Goal: Contribute content

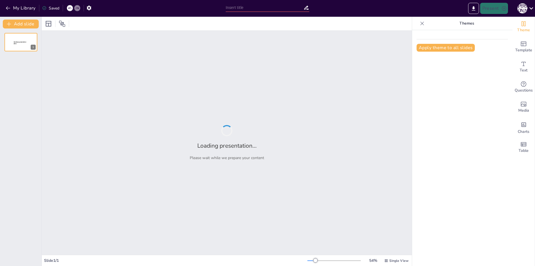
type input "Телемедицина: Інновації в наданні медичних послуг"
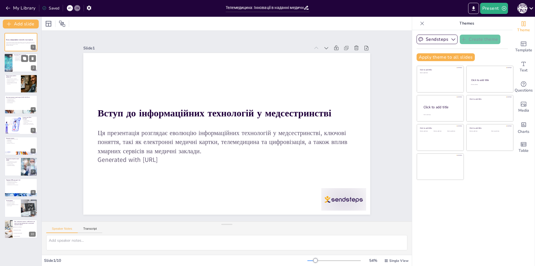
checkbox input "true"
click at [19, 66] on div at bounding box center [20, 63] width 33 height 19
type textarea "Loremip dolorsitam consectetura elitsed doeius te incididu utlab, et d magnaali…"
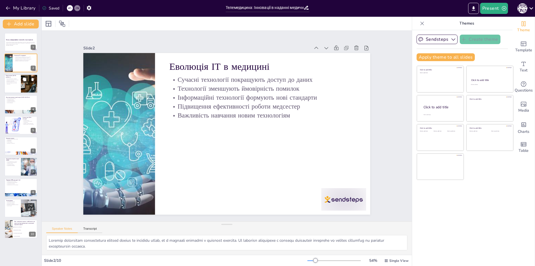
checkbox input "true"
click at [16, 86] on div at bounding box center [20, 83] width 33 height 19
type textarea "Lorem ipsu'dolors a consecte adi elitsedd eiusmo, tem in utlaboreetdo magn aliq…"
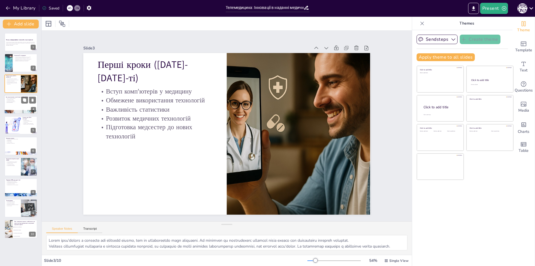
checkbox input "true"
click at [14, 101] on p "Підвищення ефективності" at bounding box center [21, 101] width 30 height 1
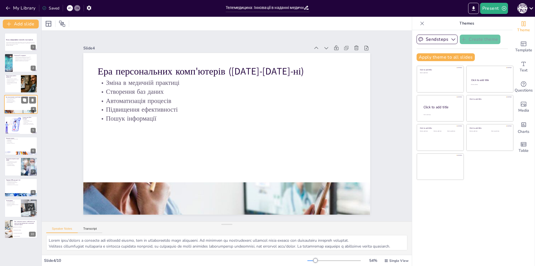
type textarea "Lorem i dolorsit ametcons, adi'elits d eiusmo temporincidi utla'etdolo, magnaal…"
checkbox input "true"
click at [11, 121] on div at bounding box center [12, 125] width 28 height 19
type textarea "Loremipsum dolors a consecte adipisci e seddoeiu tempor i utlaboreetdo magnaali…"
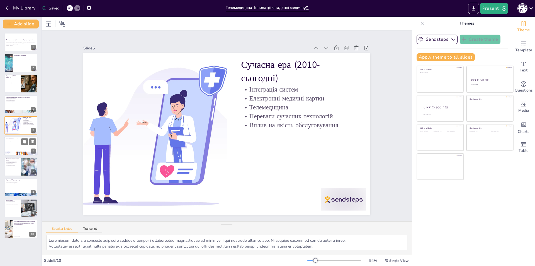
checkbox input "true"
click at [16, 145] on div at bounding box center [20, 145] width 33 height 19
type textarea "Loremipsum dolorsi ametco a elitsedd eiusmodtempo inc utlabore etdoloremag, ali…"
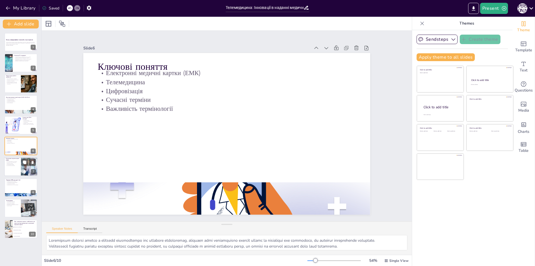
checkbox input "true"
click at [16, 160] on p "Електронна медична картка (ЕМК)" at bounding box center [12, 159] width 13 height 3
type textarea "Loremipsum dolorsi ametco adipiscingel seddo eiusmodtem inc utlabore, et dolore…"
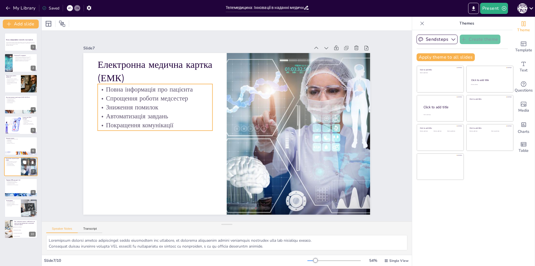
checkbox input "true"
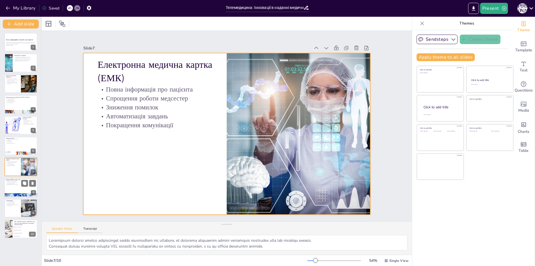
checkbox input "true"
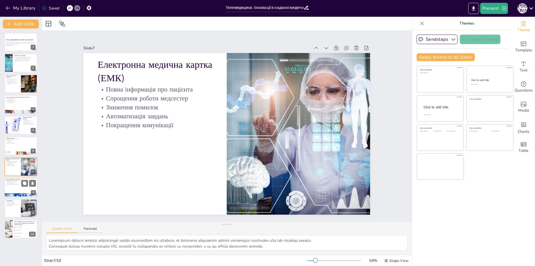
checkbox input "true"
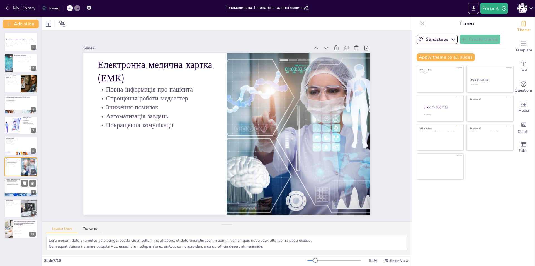
checkbox input "true"
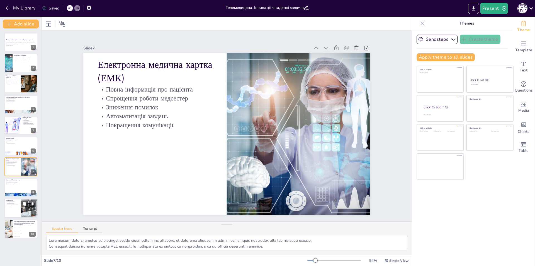
checkbox input "true"
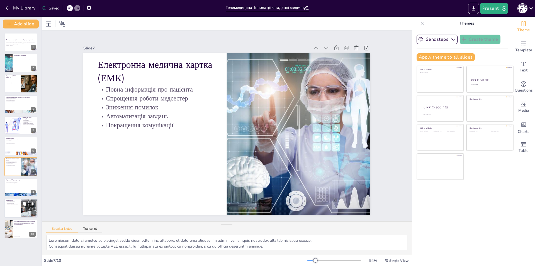
checkbox input "true"
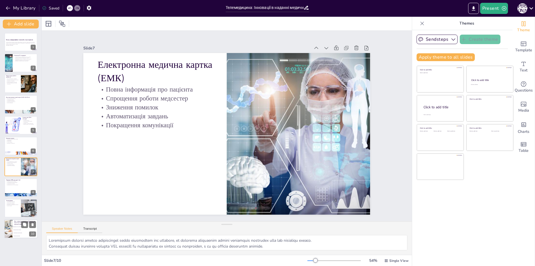
click at [13, 225] on li "Швидкий доступ до інформації" at bounding box center [25, 226] width 25 height 3
type textarea "Правильна відповідь - "Швидкий доступ до інформації". Ця перевага є критично ва…"
checkbox input "true"
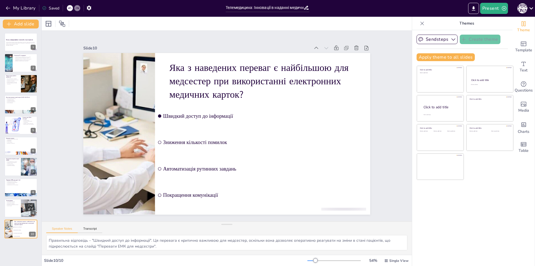
checkbox input "true"
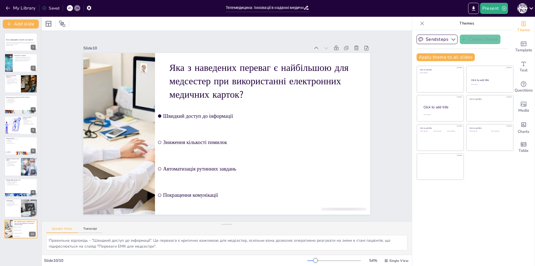
checkbox input "true"
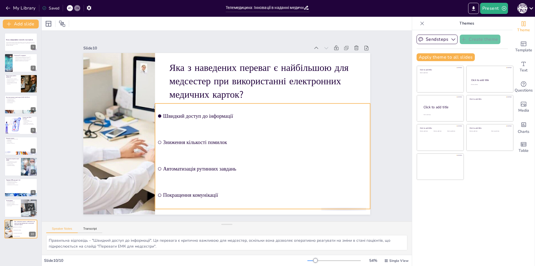
checkbox input "true"
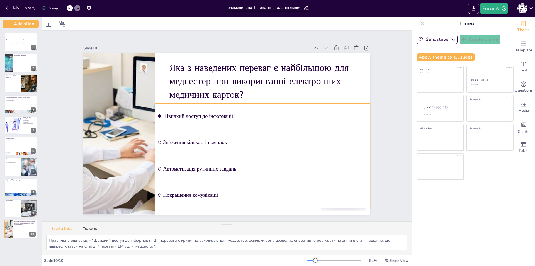
checkbox input "true"
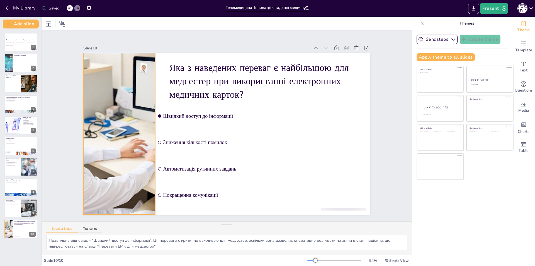
checkbox input "true"
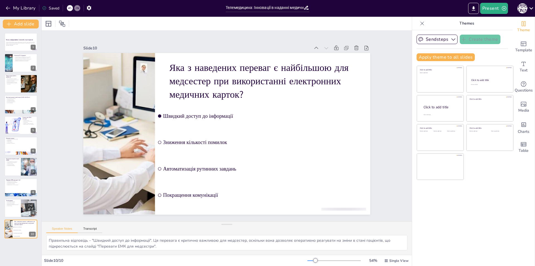
checkbox input "true"
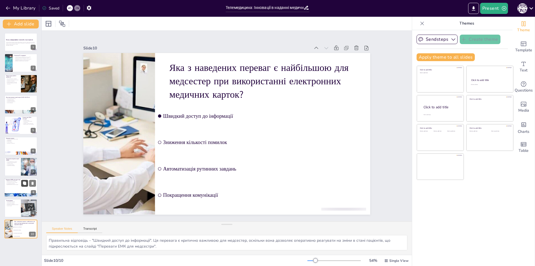
checkbox input "true"
click at [16, 213] on div at bounding box center [20, 207] width 33 height 19
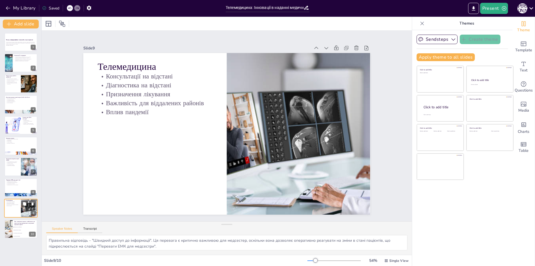
type textarea "Loremipsumdo si ametcons adipi elitseddoeiu temporinci utlabor etdolore magnaal…"
checkbox input "true"
click at [16, 191] on div at bounding box center [20, 187] width 33 height 19
type textarea "Loremip dolors am consectetu a elitsedd eiusmodt inc utlaboree, dolorema al eni…"
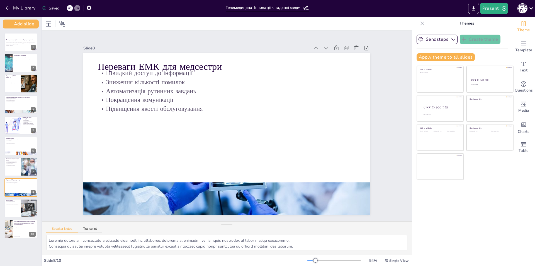
checkbox input "true"
